Goal: Transaction & Acquisition: Purchase product/service

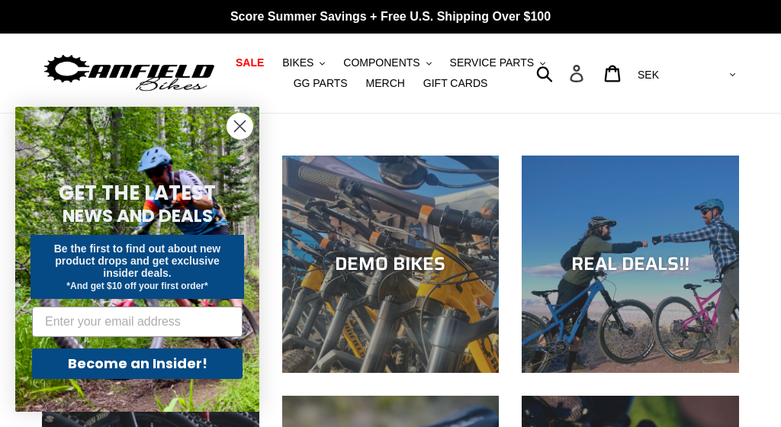
click at [585, 65] on icon at bounding box center [576, 74] width 17 height 18
click at [234, 129] on circle "Close dialog" at bounding box center [239, 126] width 25 height 25
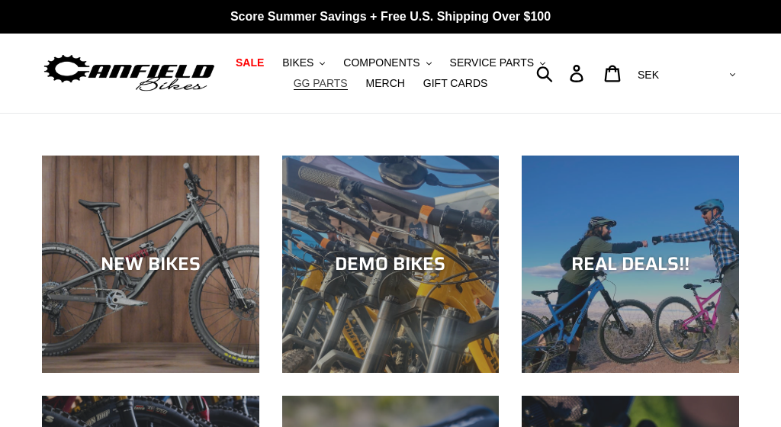
click at [327, 83] on span "GG PARTS" at bounding box center [321, 83] width 54 height 13
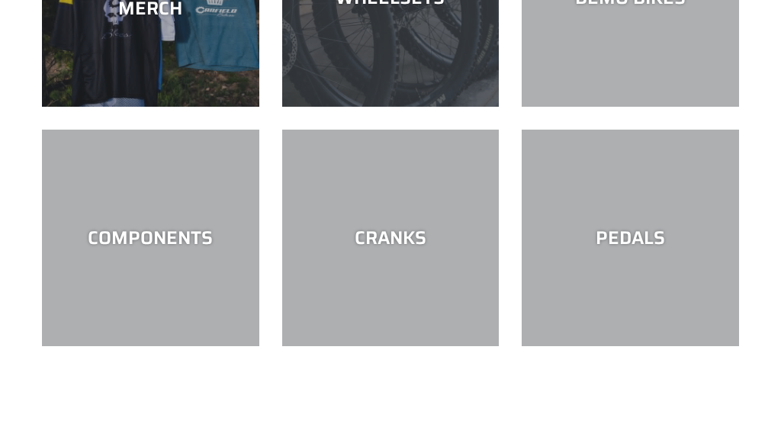
scroll to position [2012, 0]
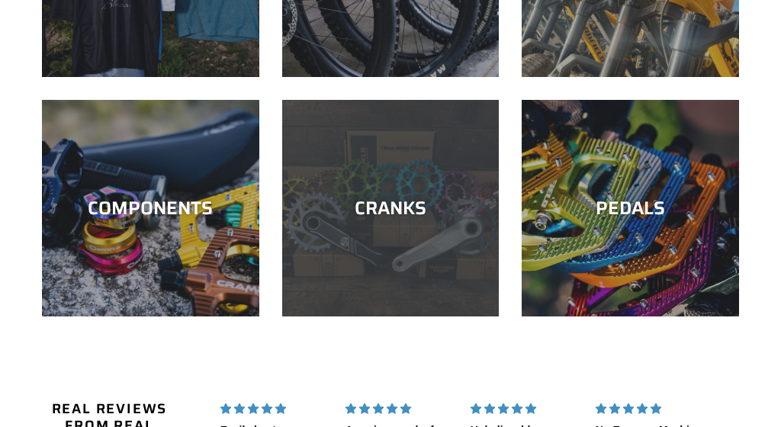
click at [395, 220] on div "CRANKS" at bounding box center [390, 209] width 217 height 22
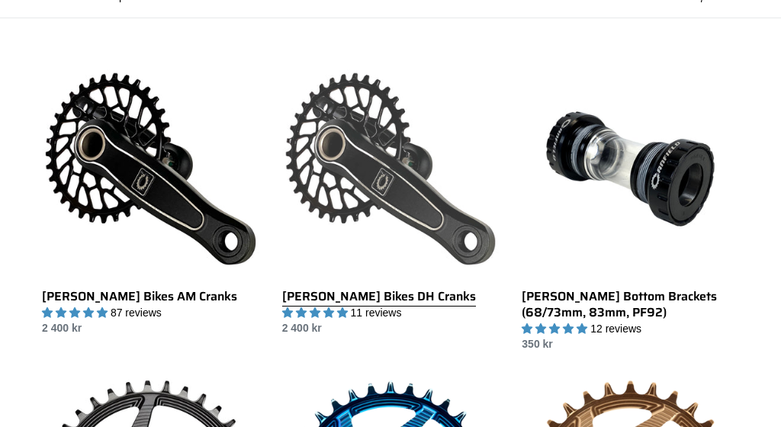
scroll to position [400, 0]
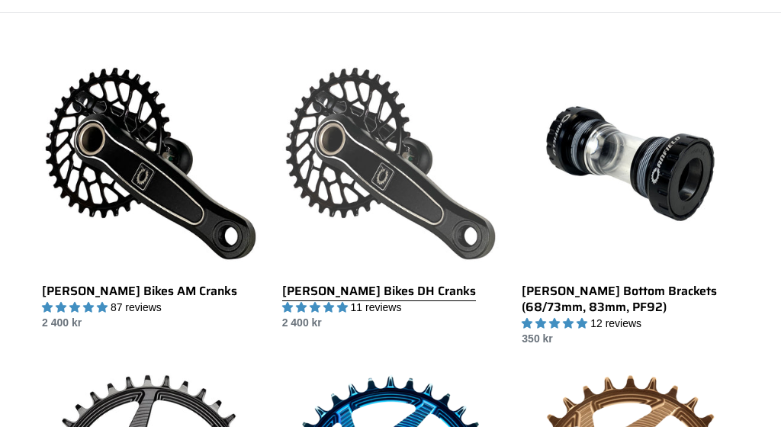
click at [370, 148] on link "[PERSON_NAME] Bikes DH Cranks" at bounding box center [390, 193] width 217 height 276
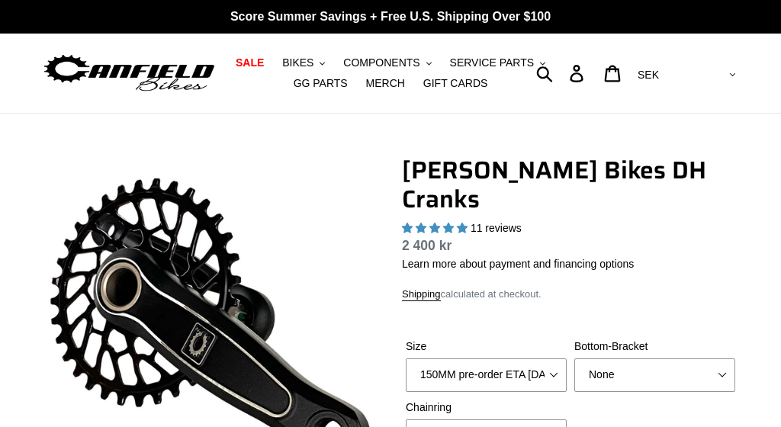
select select "highest-rating"
